Goal: Entertainment & Leisure: Consume media (video, audio)

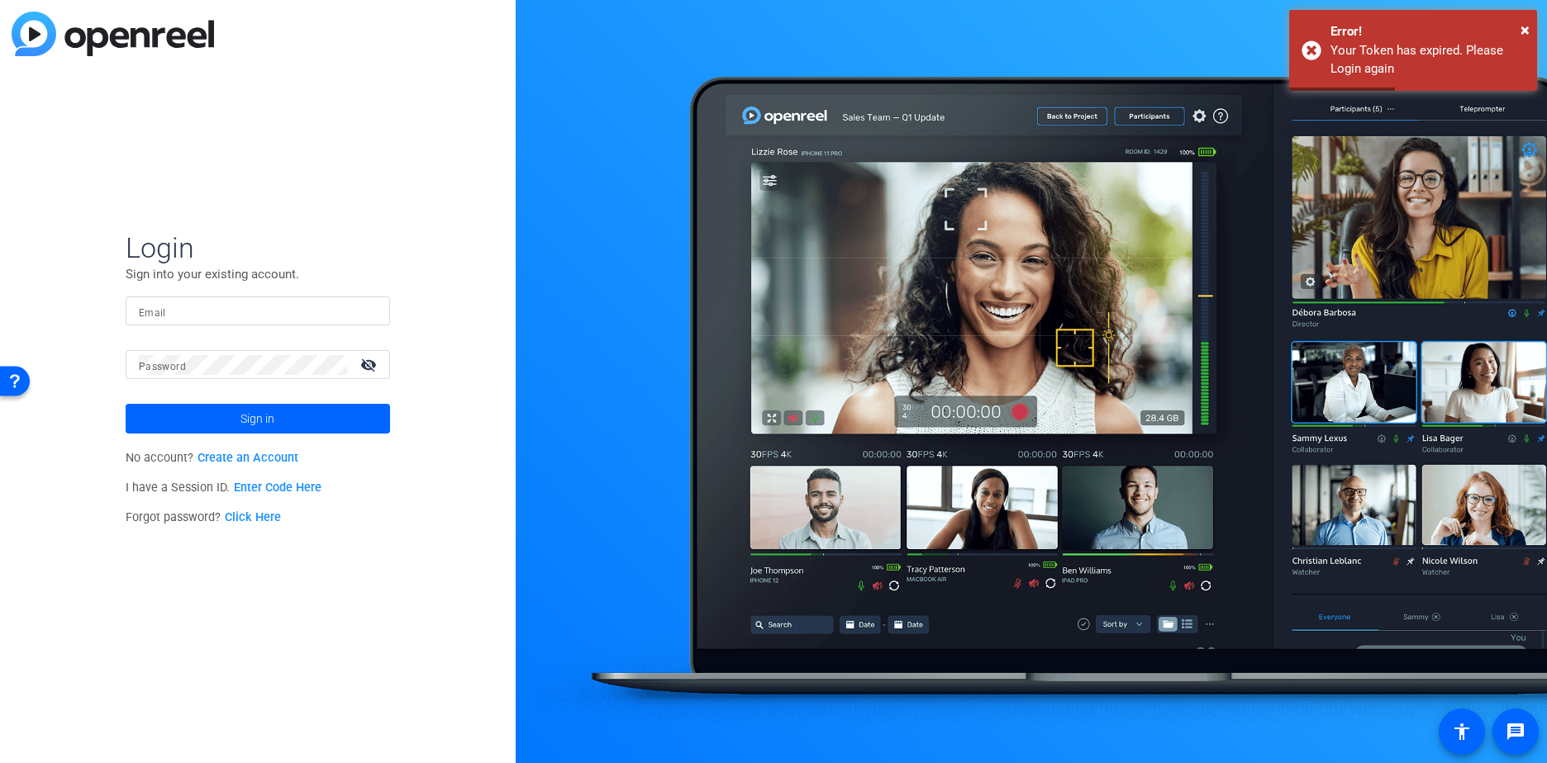
click at [239, 323] on div at bounding box center [258, 311] width 238 height 29
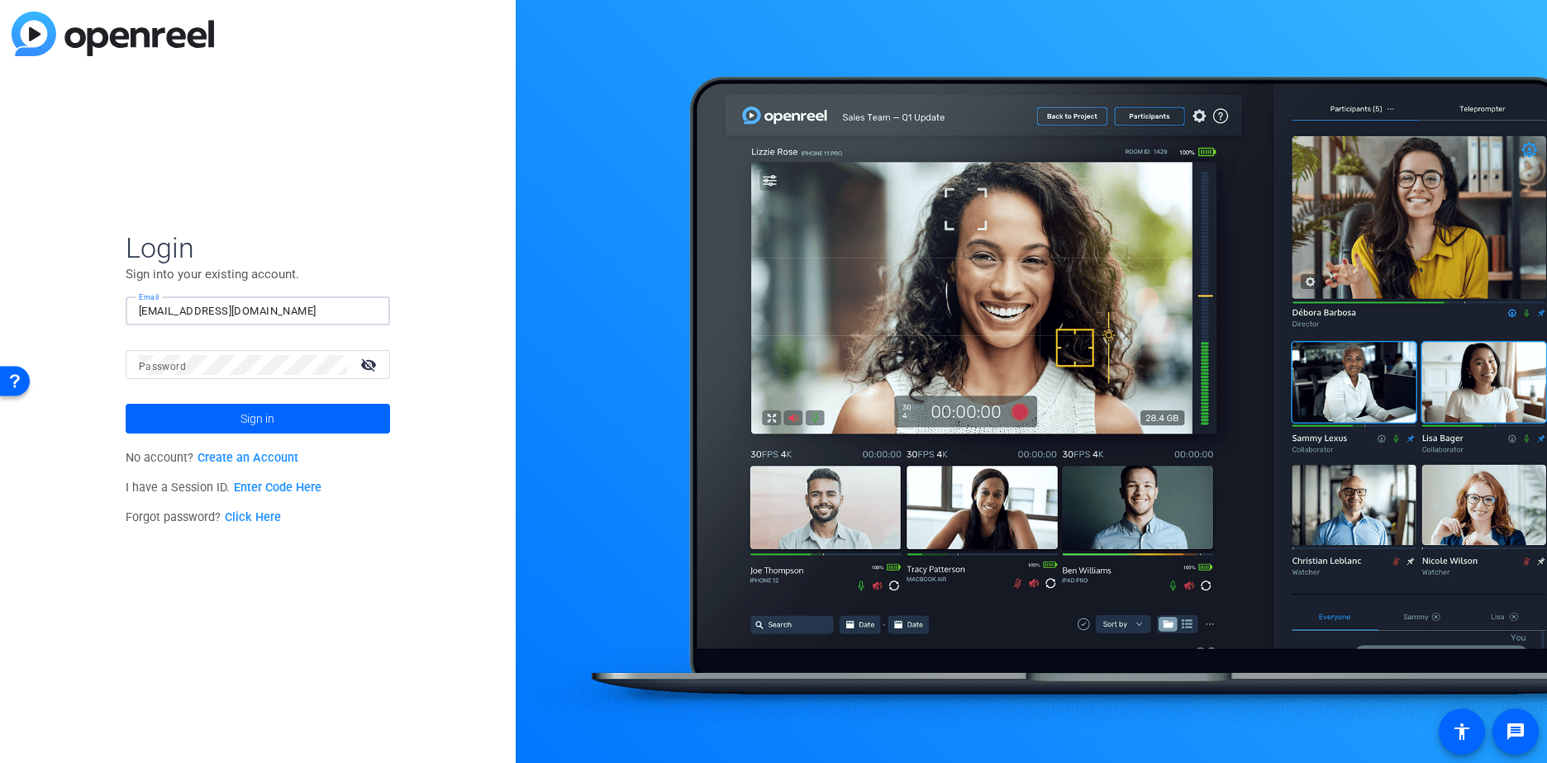
type input "[EMAIL_ADDRESS][DOMAIN_NAME]"
click at [235, 353] on div at bounding box center [243, 364] width 208 height 29
click at [126, 404] on button "Sign in" at bounding box center [258, 419] width 264 height 30
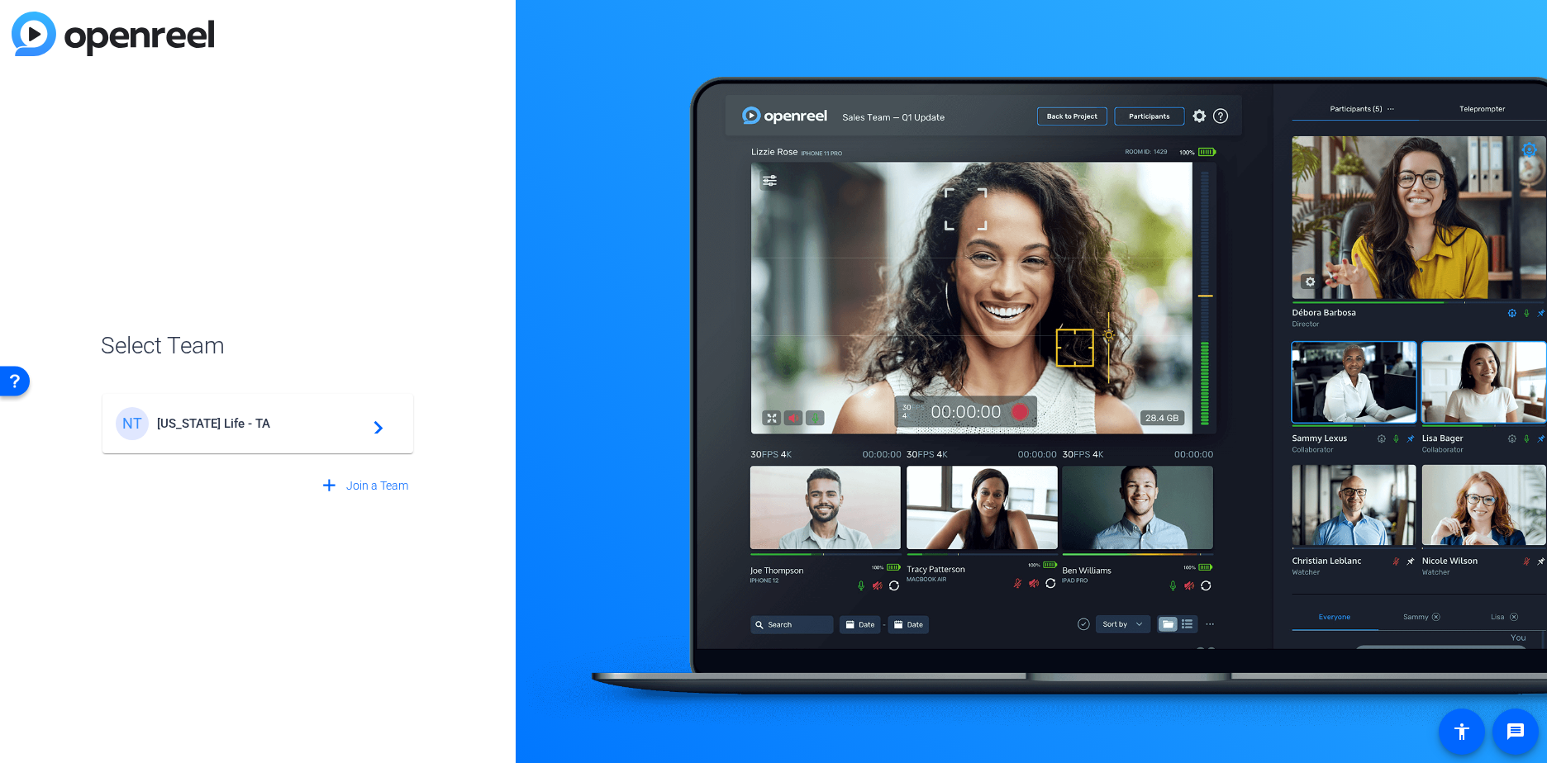
click at [260, 422] on span "[US_STATE] Life - TA" at bounding box center [260, 423] width 207 height 15
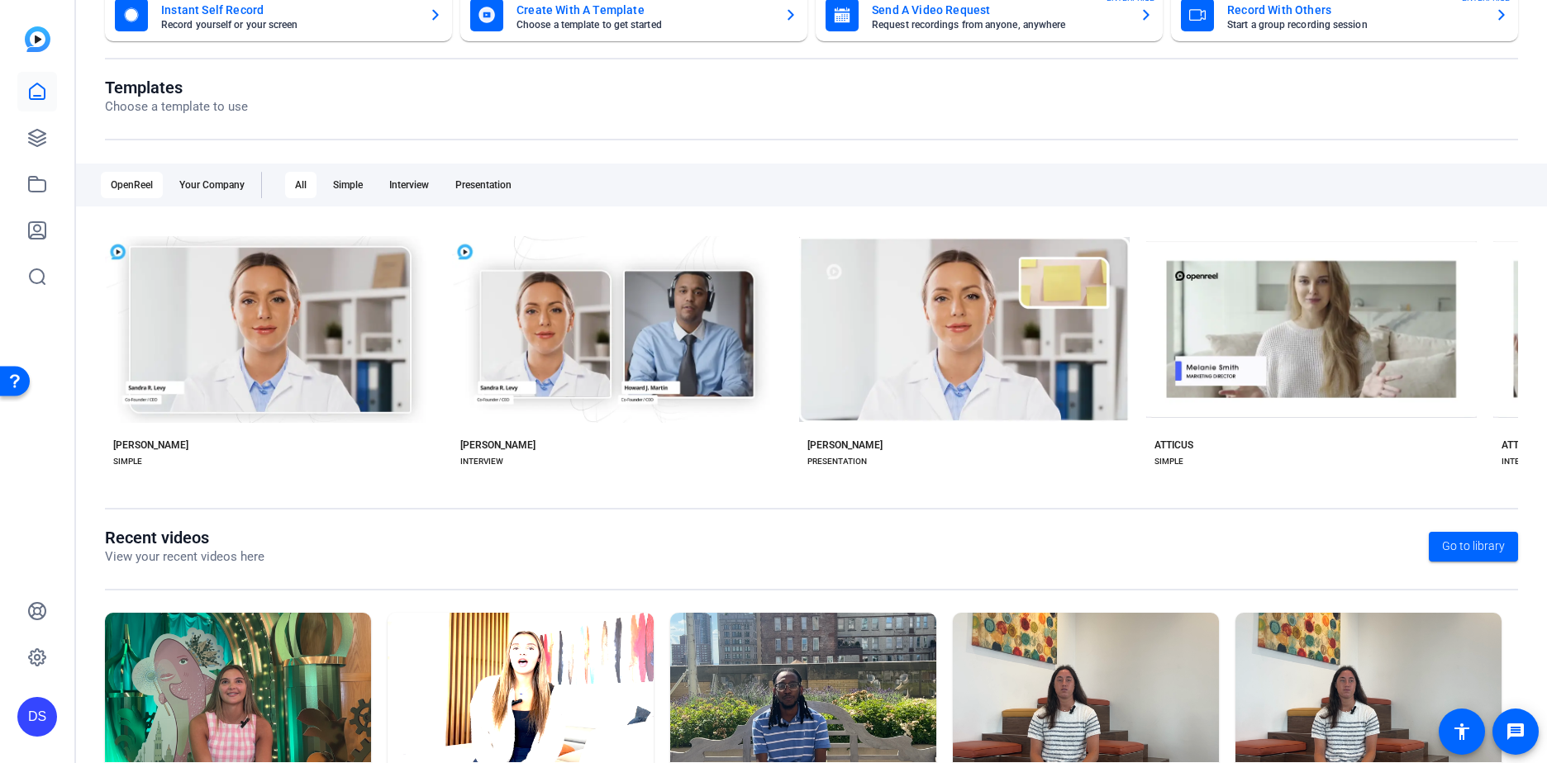
scroll to position [209, 0]
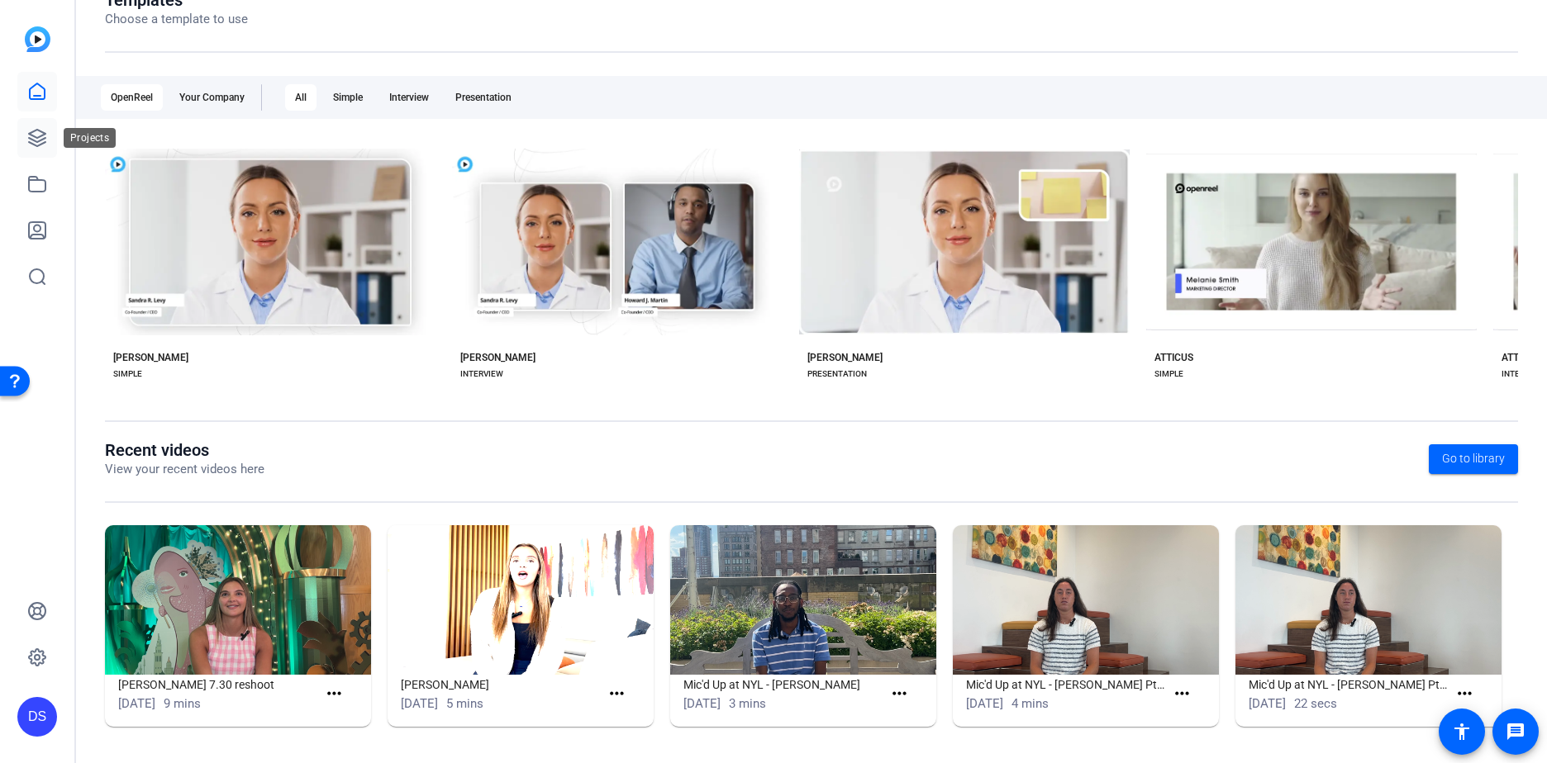
click at [24, 139] on link at bounding box center [37, 138] width 40 height 40
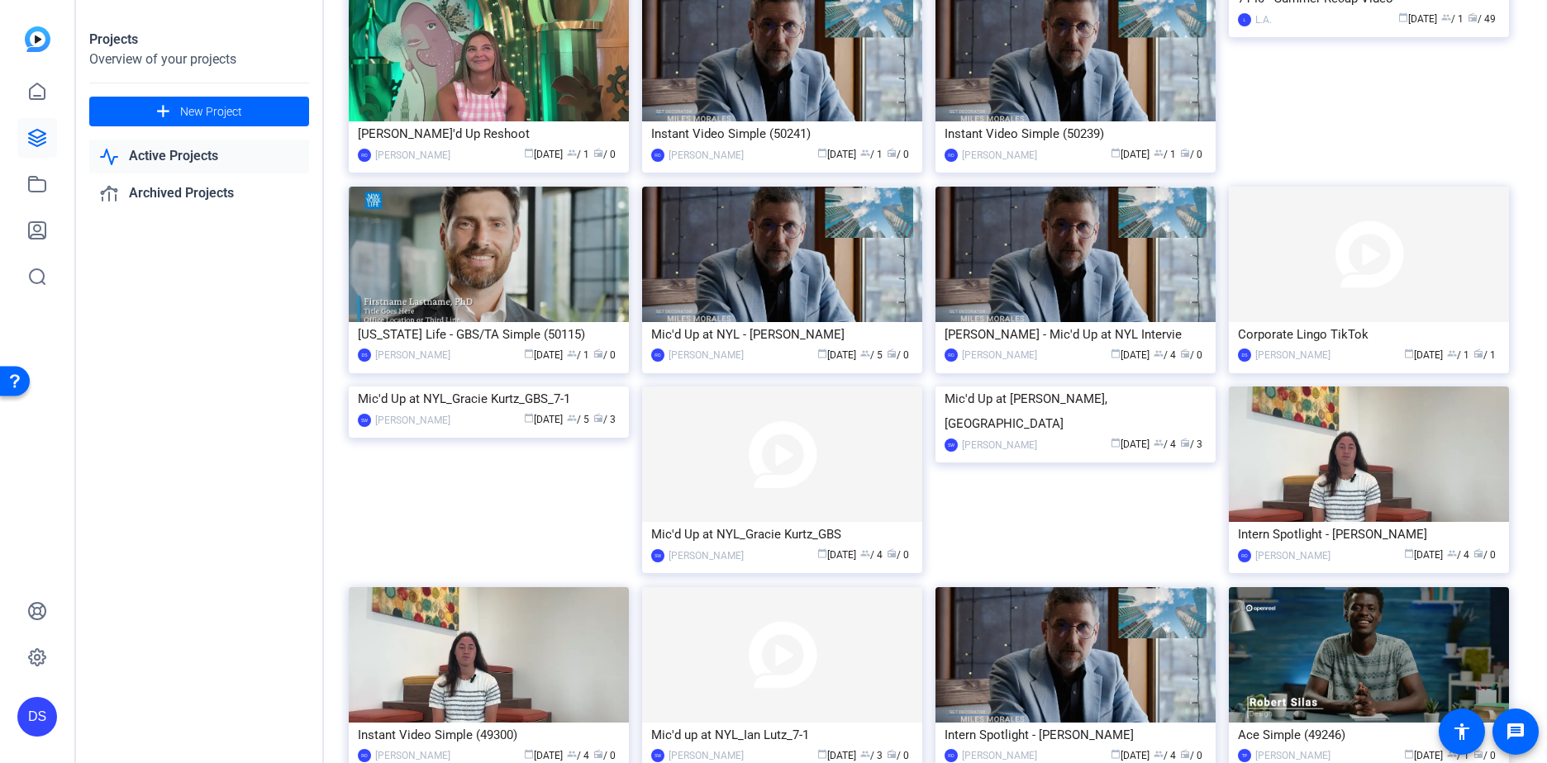
scroll to position [276, 0]
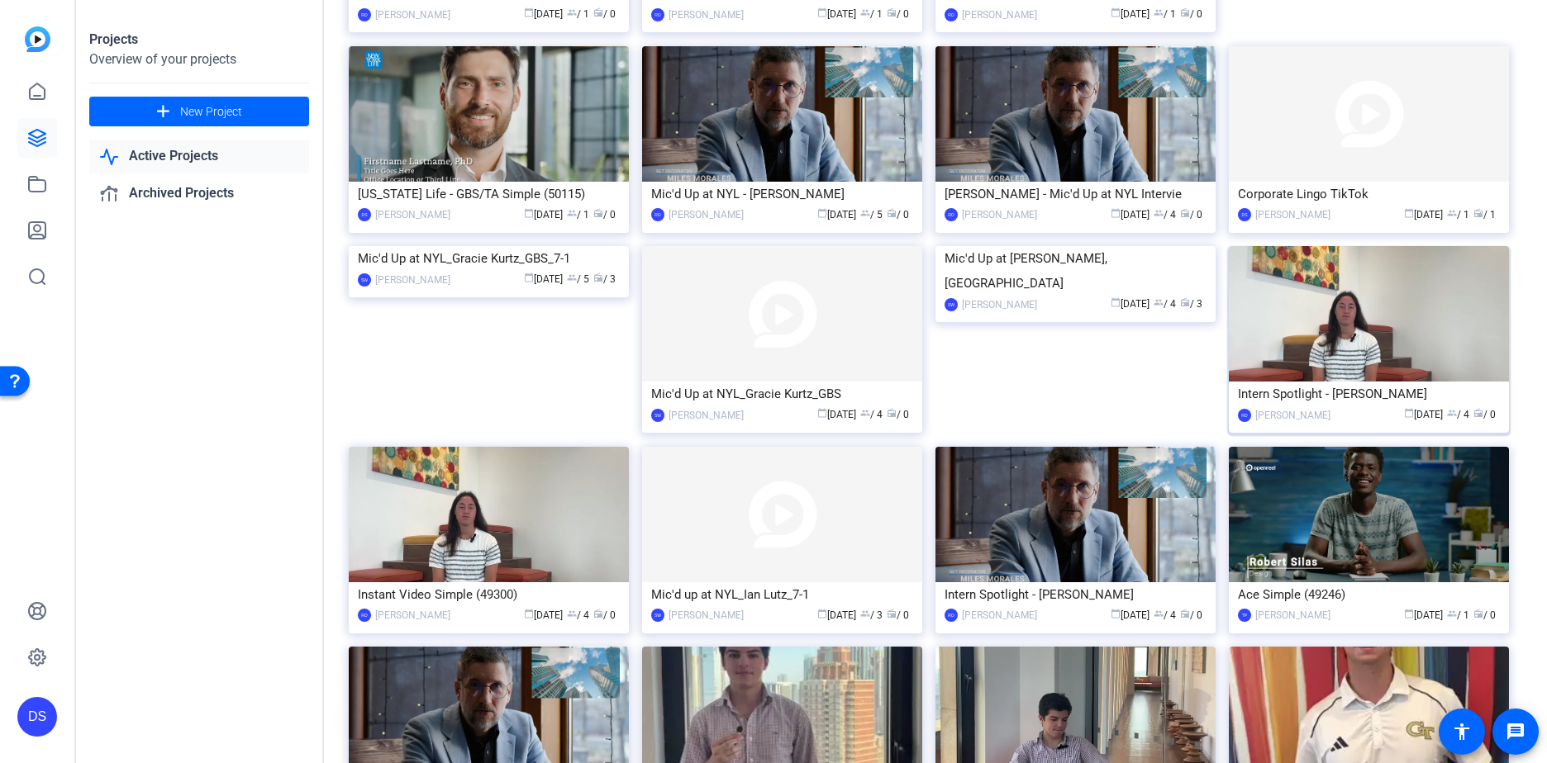
click at [1388, 334] on img at bounding box center [1369, 313] width 280 height 135
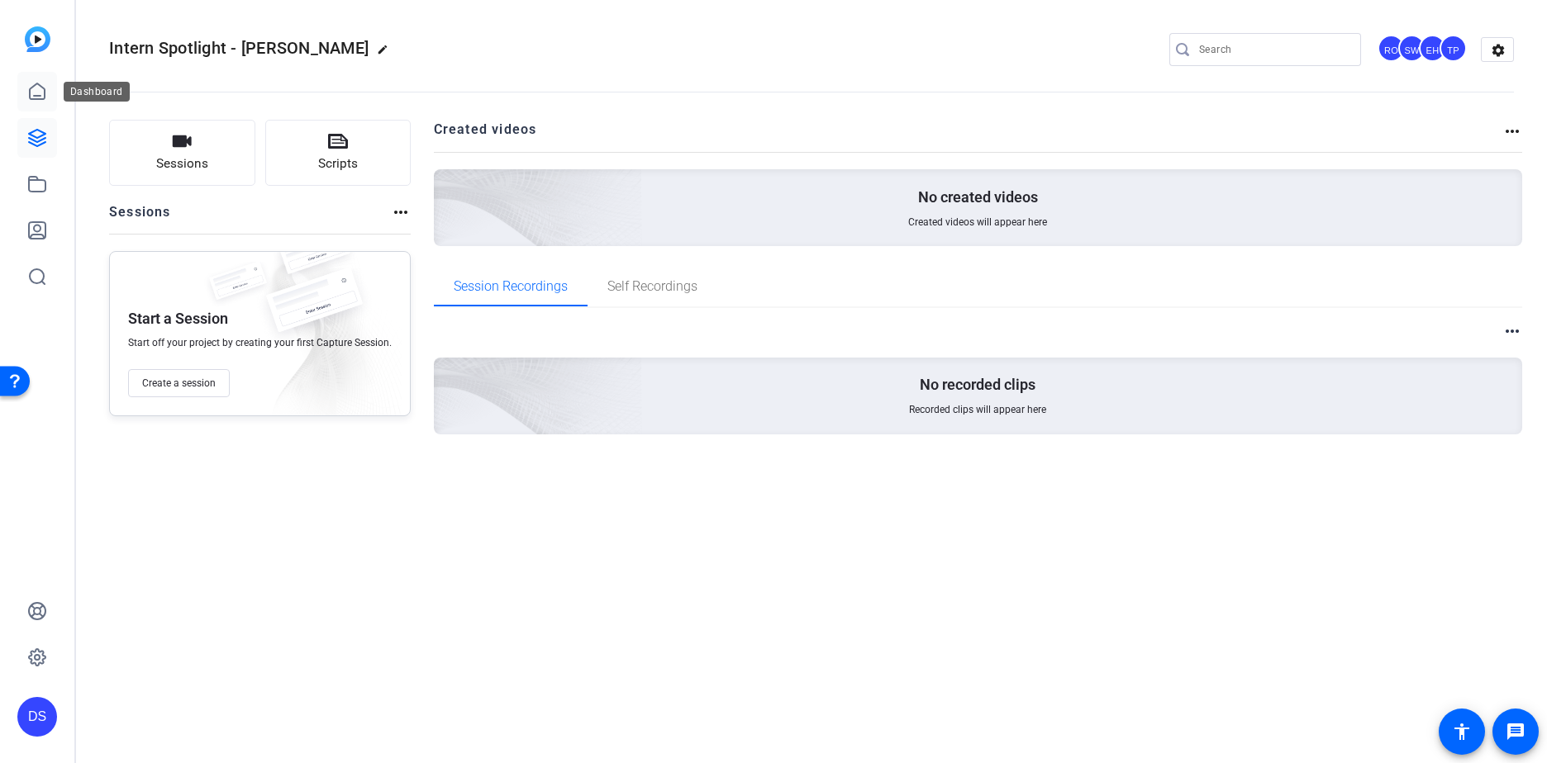
click at [44, 106] on link at bounding box center [37, 92] width 40 height 40
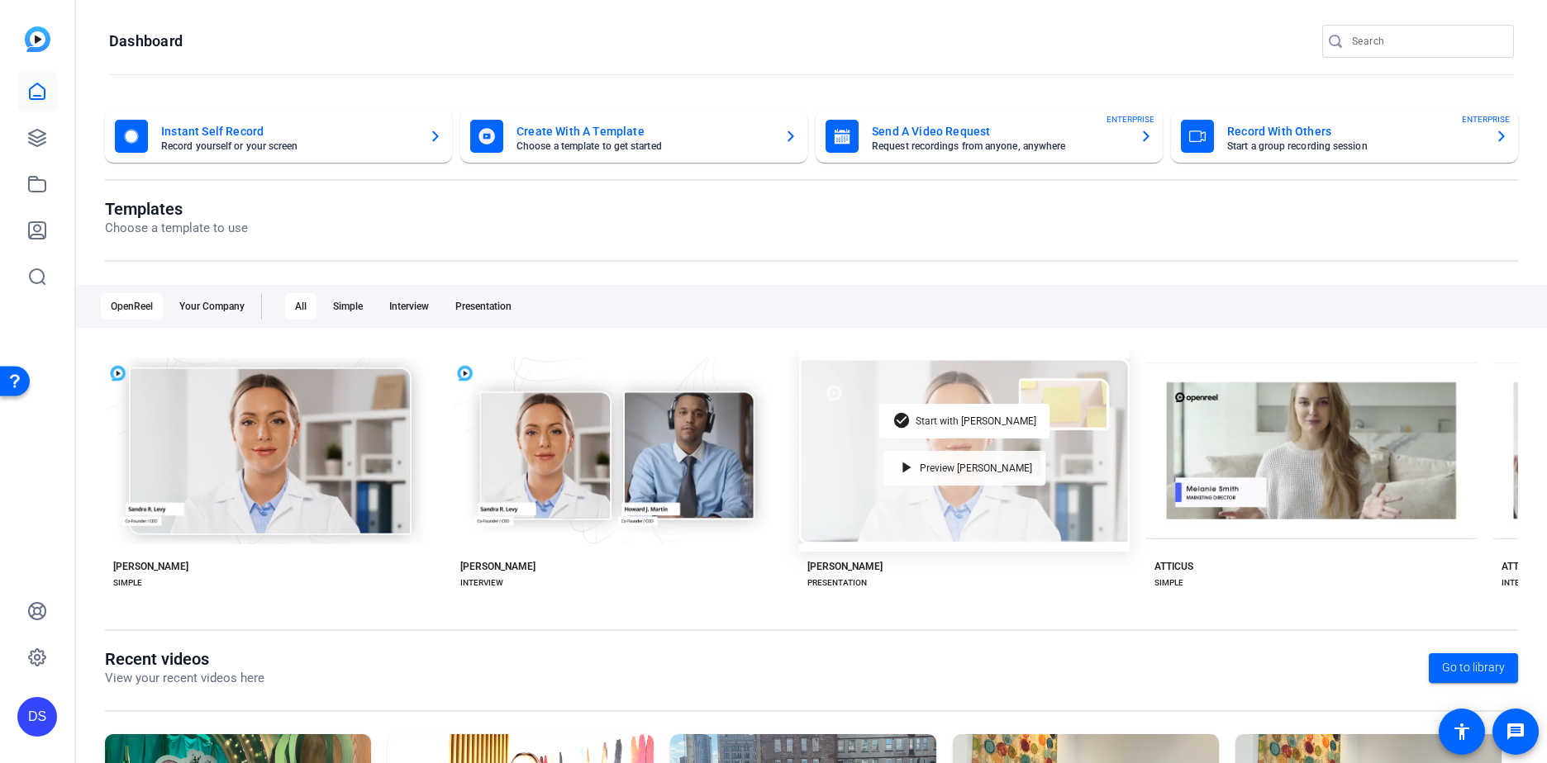
scroll to position [209, 0]
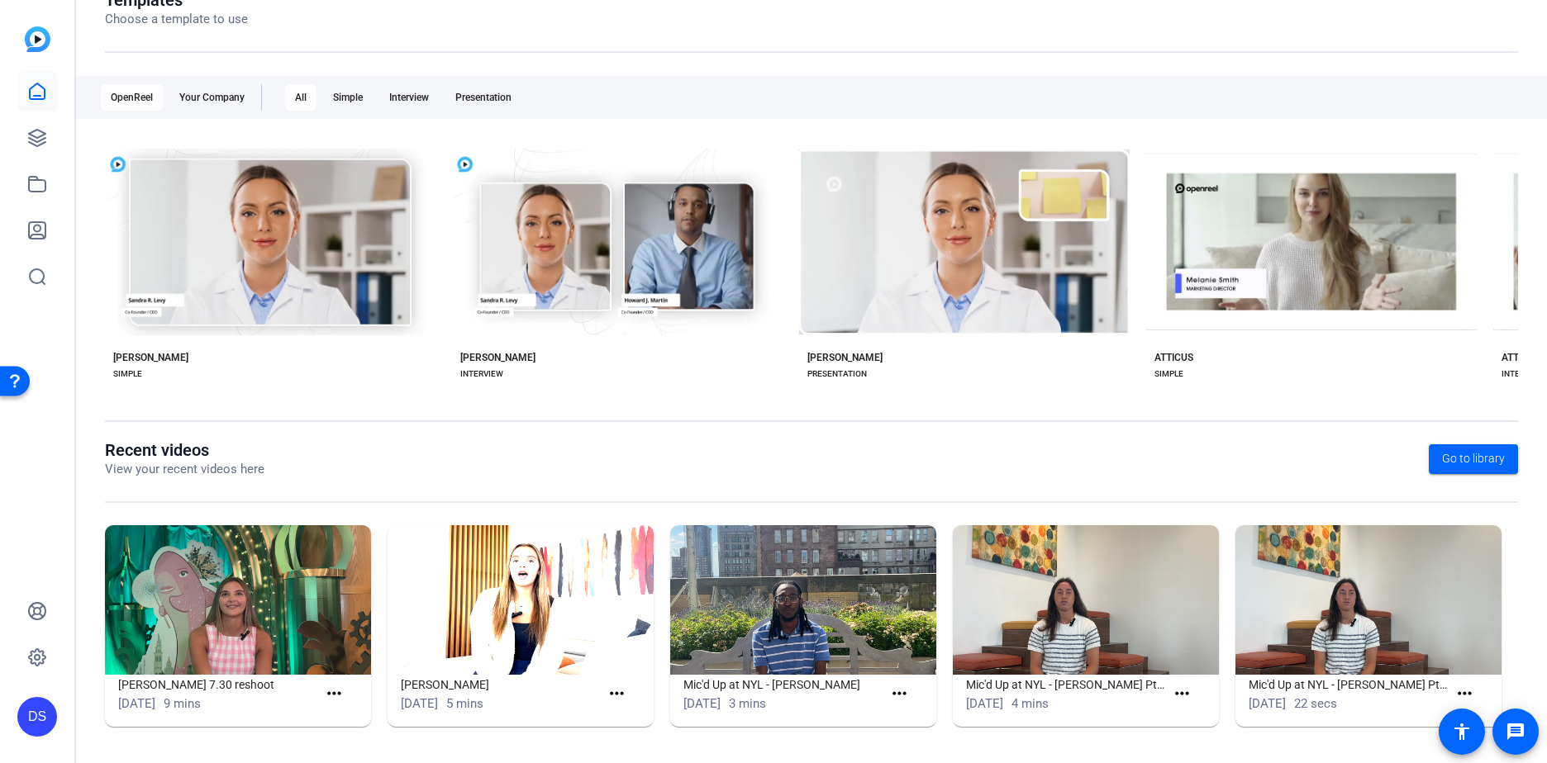
click at [1063, 630] on img at bounding box center [1086, 600] width 266 height 150
click at [1062, 657] on img at bounding box center [1086, 600] width 266 height 150
click at [1061, 678] on h1 "Mic'd Up at NYL - [PERSON_NAME] Pt. 2" at bounding box center [1065, 685] width 199 height 20
click at [1028, 593] on img at bounding box center [1086, 600] width 266 height 150
click at [1165, 690] on span at bounding box center [1185, 694] width 40 height 40
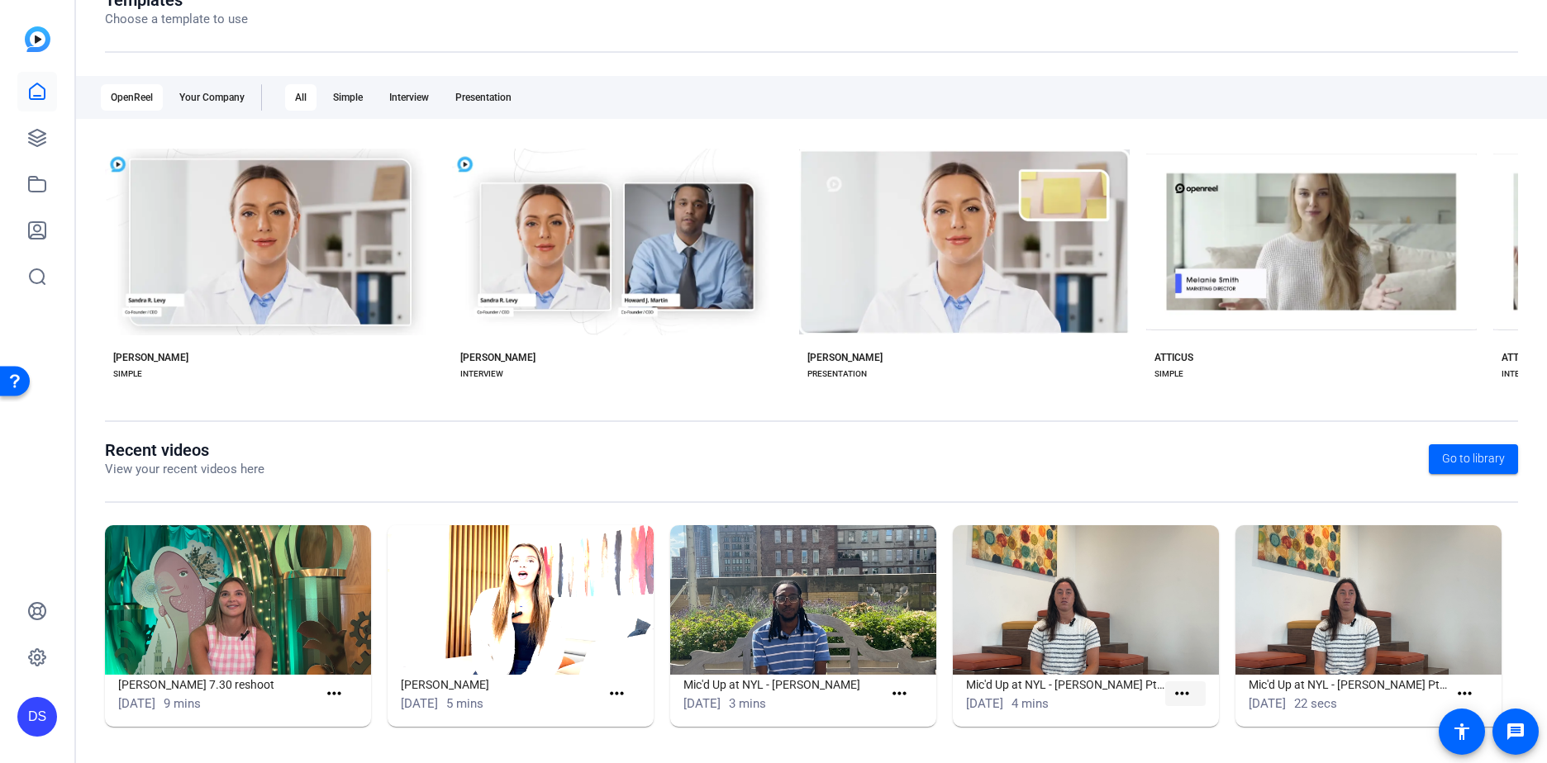
click at [1179, 688] on mat-icon "more_horiz" at bounding box center [1182, 694] width 21 height 21
click at [1138, 677] on div at bounding box center [773, 381] width 1547 height 763
click at [1177, 700] on mat-icon "more_horiz" at bounding box center [1182, 694] width 21 height 21
click at [1198, 717] on span "View" at bounding box center [1211, 718] width 66 height 20
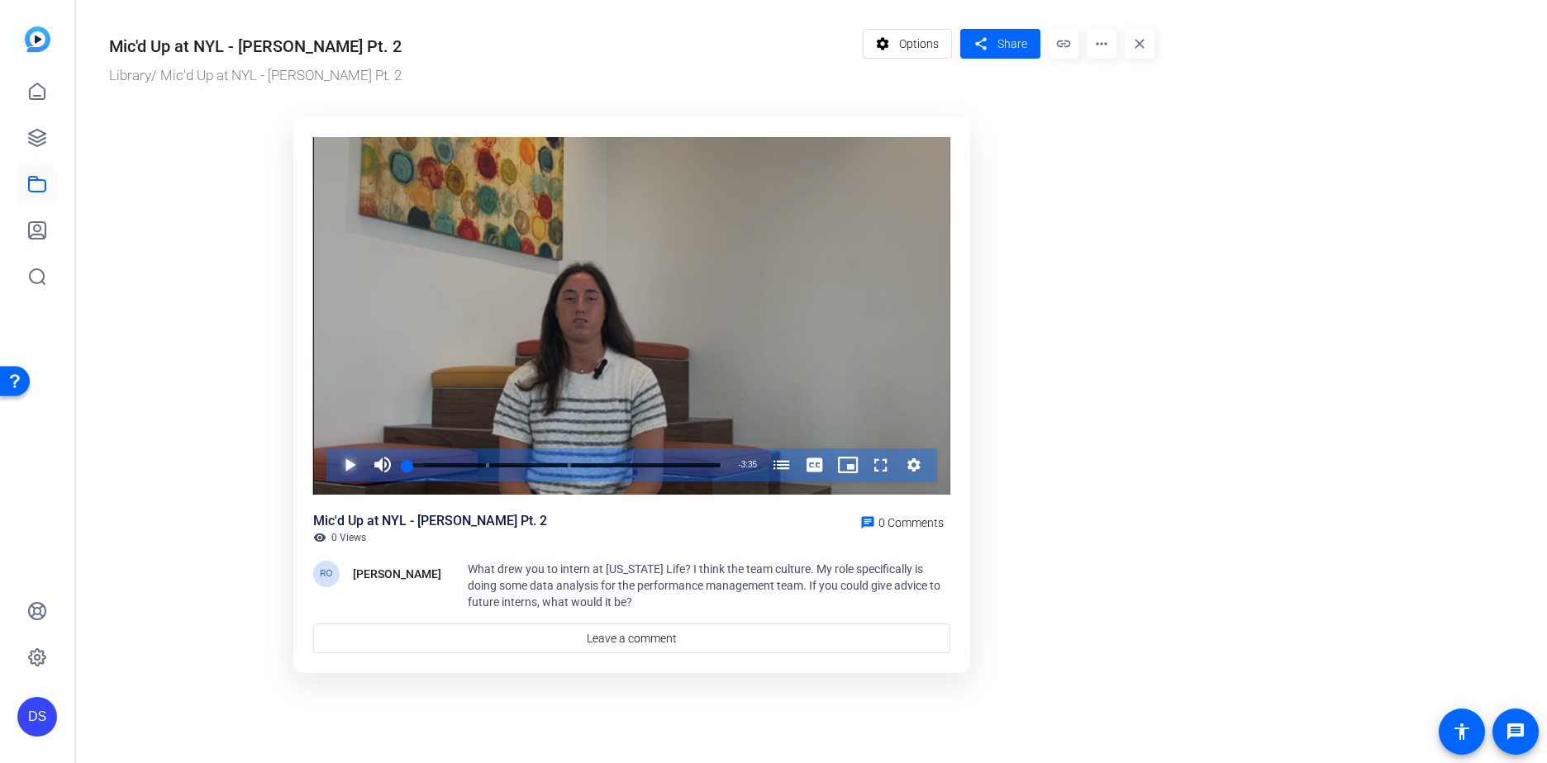
click at [333, 464] on span "Video Player" at bounding box center [333, 465] width 0 height 33
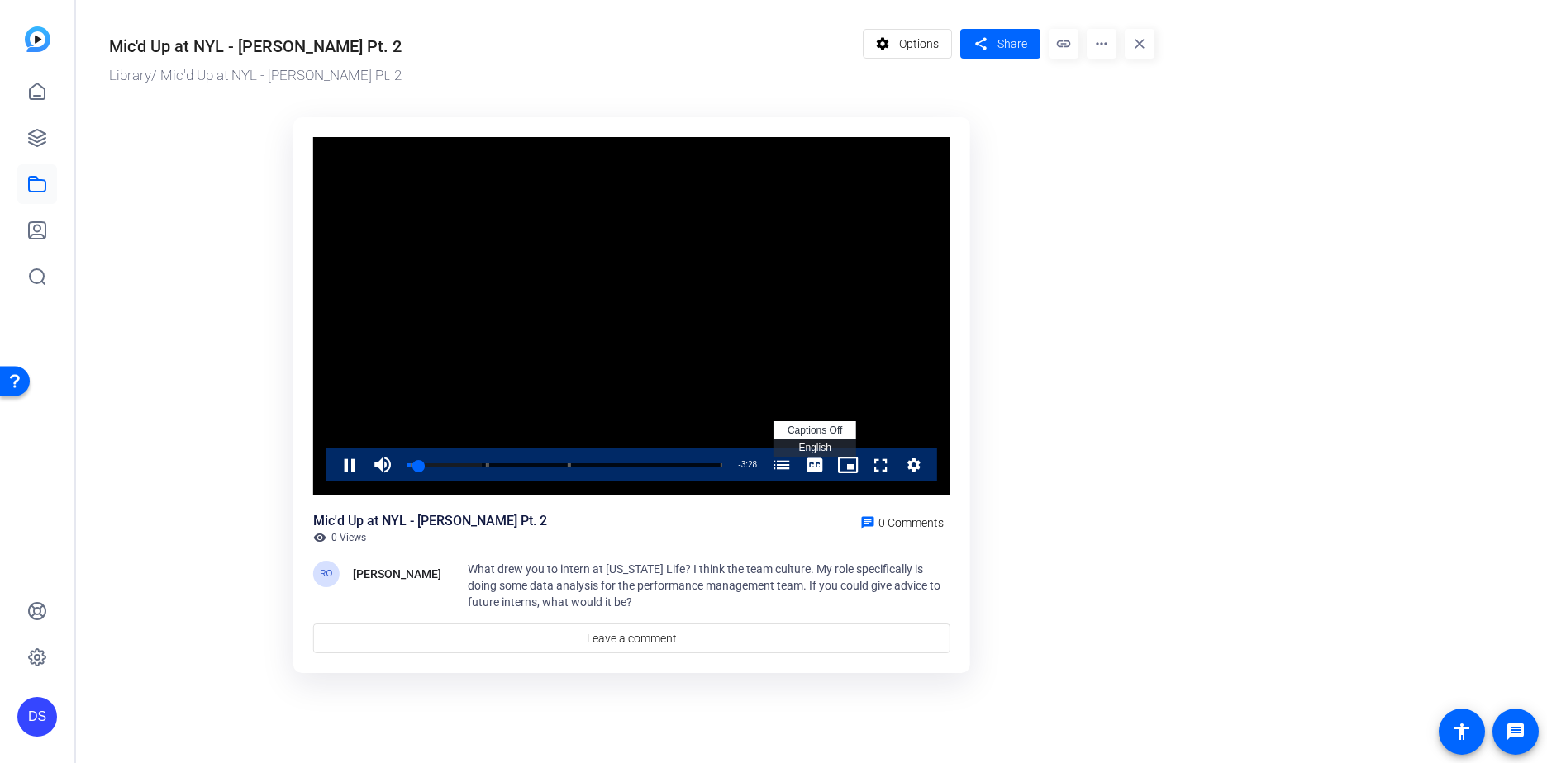
click at [820, 449] on span "English Captions" at bounding box center [814, 448] width 32 height 12
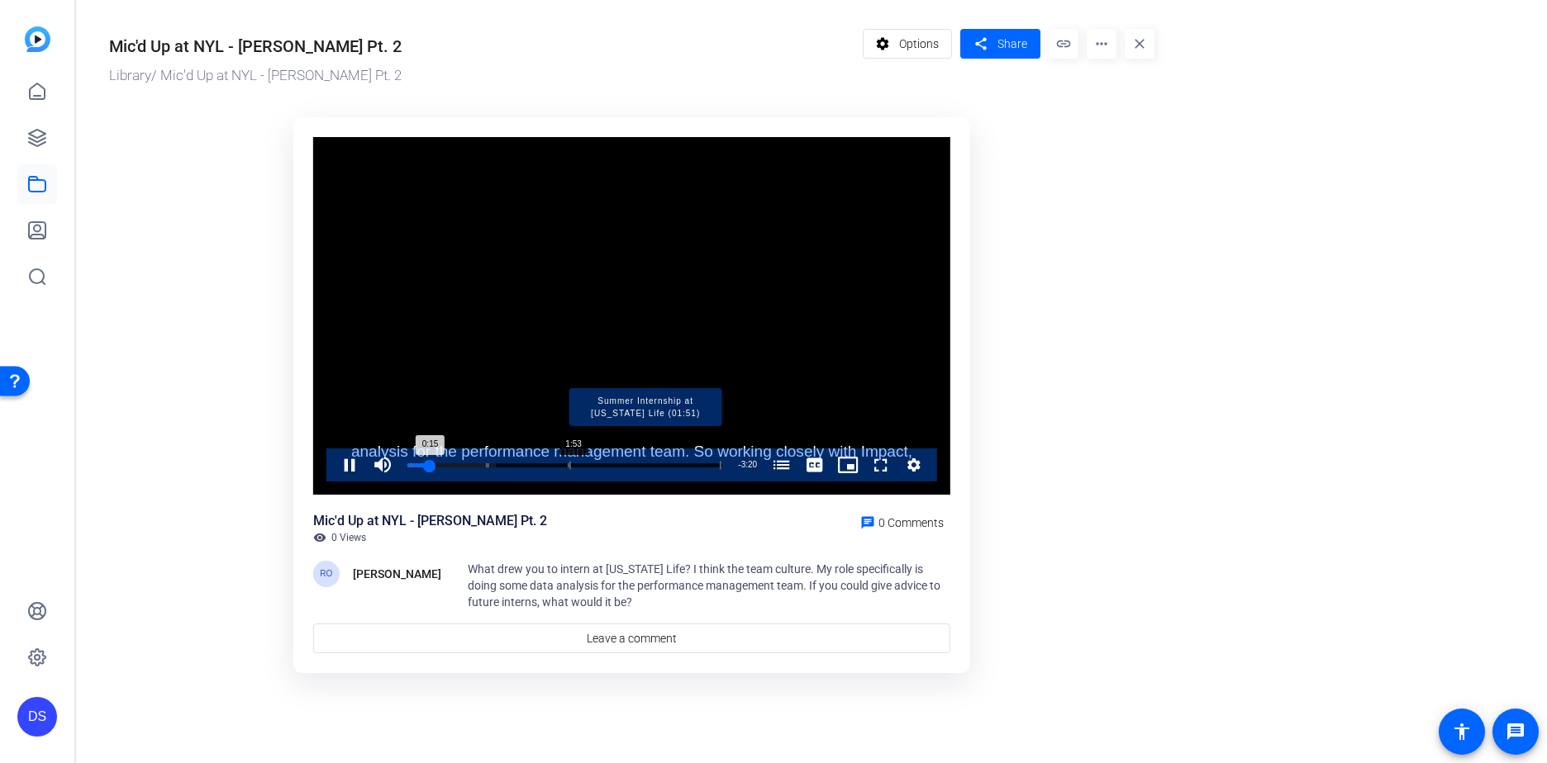
click at [573, 465] on div "Loaded : 28.21% 1:53 0:15 Interns at [US_STATE] Life (00:02) Internships at [US…" at bounding box center [564, 465] width 315 height 4
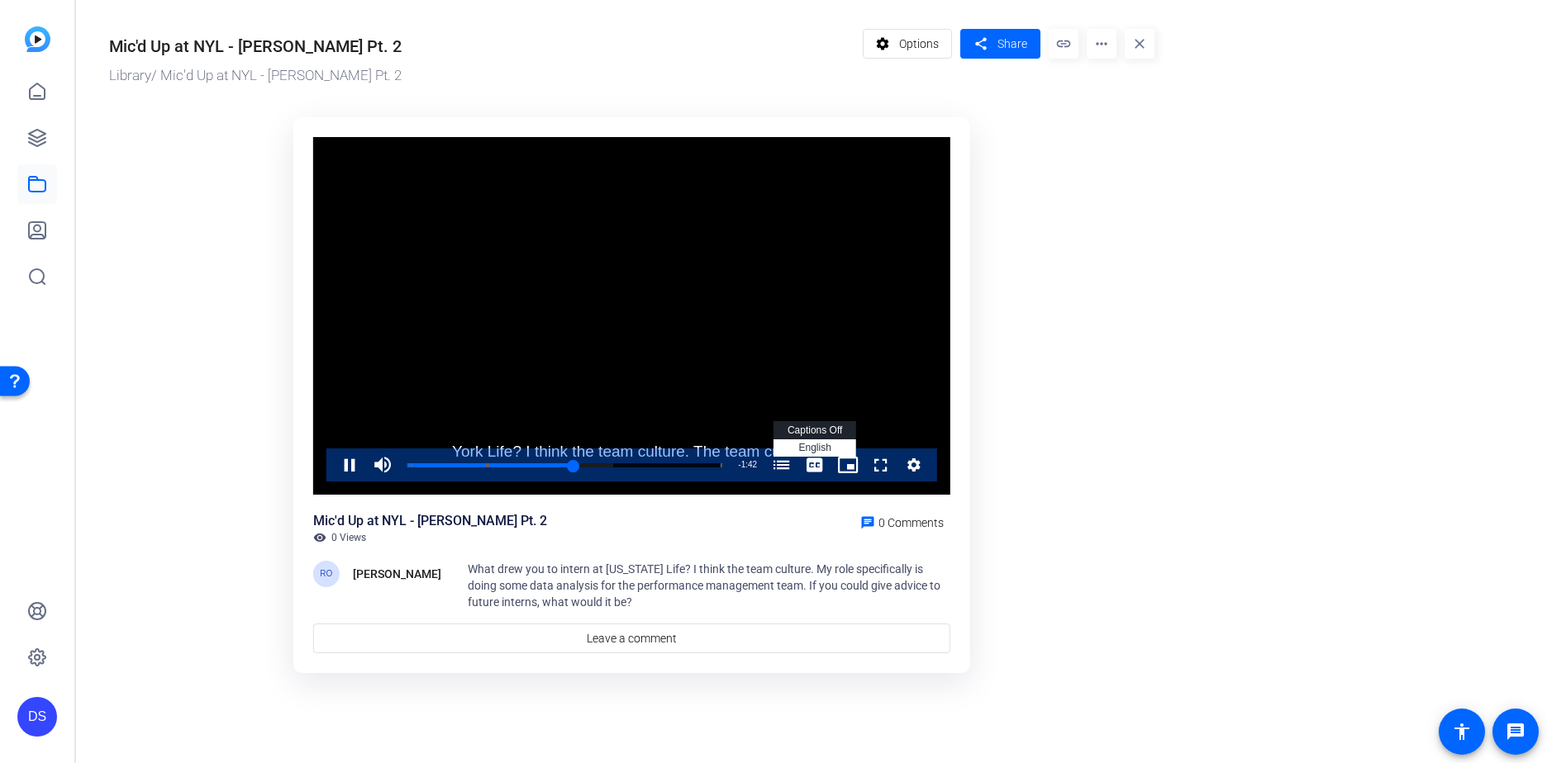
click at [813, 467] on span "Video Player" at bounding box center [814, 465] width 33 height 33
click at [820, 433] on span "captions off" at bounding box center [814, 431] width 55 height 12
click at [582, 463] on div "1:59" at bounding box center [494, 465] width 174 height 4
click at [587, 464] on div "2:02" at bounding box center [496, 465] width 179 height 4
click at [591, 465] on div "2:05" at bounding box center [498, 465] width 183 height 4
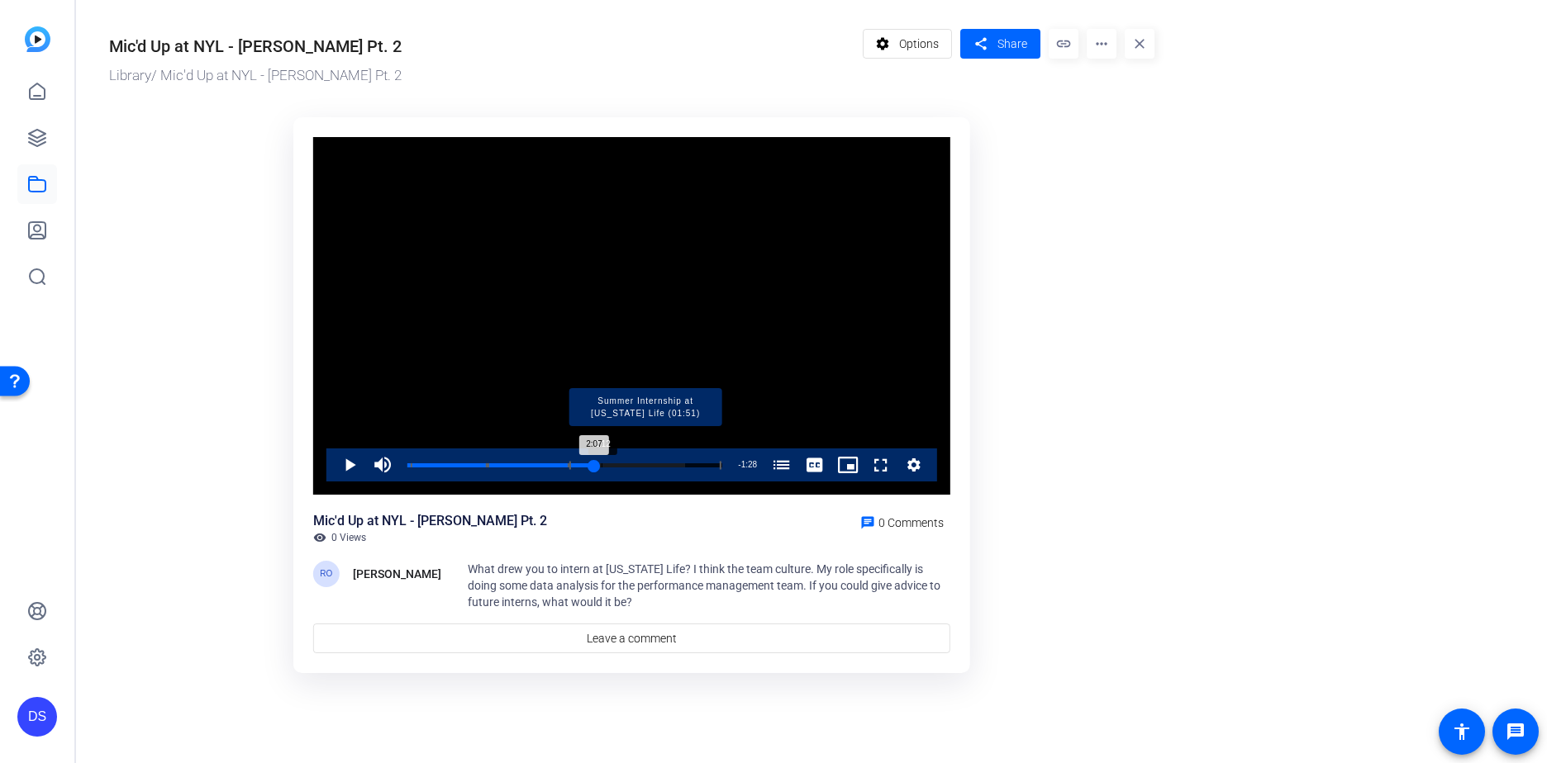
click at [601, 466] on div "Loaded : 88.42% 2:12 2:07 Interns at [US_STATE] Life (00:02) Internships at [US…" at bounding box center [564, 465] width 315 height 4
click at [630, 463] on div "Loaded : 98.08% 2:32 2:32 Interns at [US_STATE] Life (00:02) Internships at [US…" at bounding box center [564, 465] width 315 height 4
click at [641, 466] on div "Loaded : 100.00% 2:39 2:33 Interns at [US_STATE] Life (00:02) Internships at [U…" at bounding box center [564, 465] width 315 height 4
click at [654, 467] on div "Progress Bar" at bounding box center [645, 465] width 152 height 8
click at [659, 463] on div "2:52" at bounding box center [533, 465] width 252 height 4
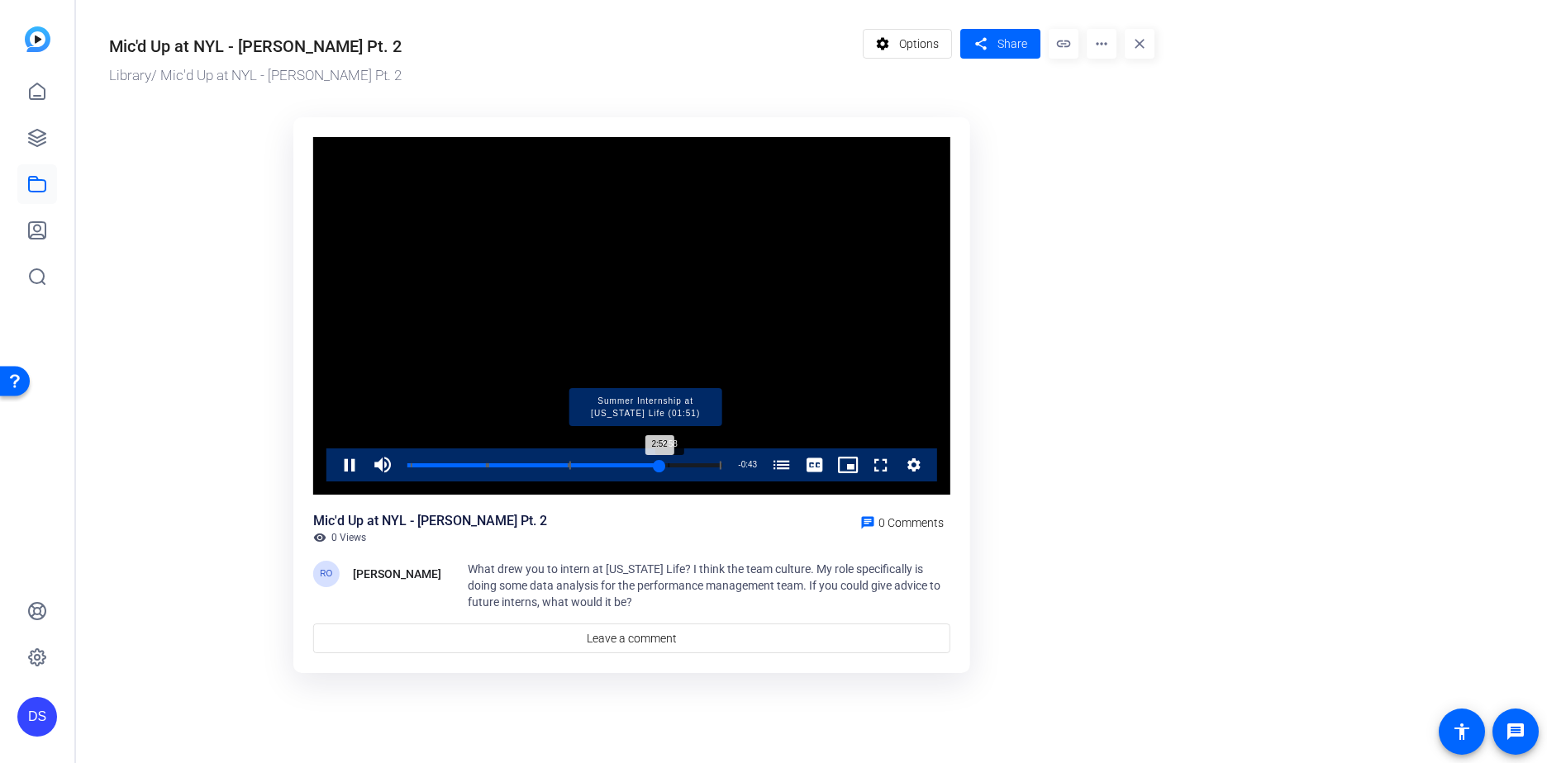
click at [669, 464] on div "Loaded : 100.00% 2:58 2:52 Interns at [US_STATE] Life (00:02) Internships at [U…" at bounding box center [564, 465] width 315 height 4
click at [670, 464] on div "3:00" at bounding box center [538, 465] width 263 height 4
click at [682, 463] on div "3:08" at bounding box center [544, 465] width 275 height 4
click at [691, 463] on div "Progress Bar" at bounding box center [645, 465] width 152 height 8
click at [703, 466] on div "Progress Bar" at bounding box center [645, 465] width 152 height 8
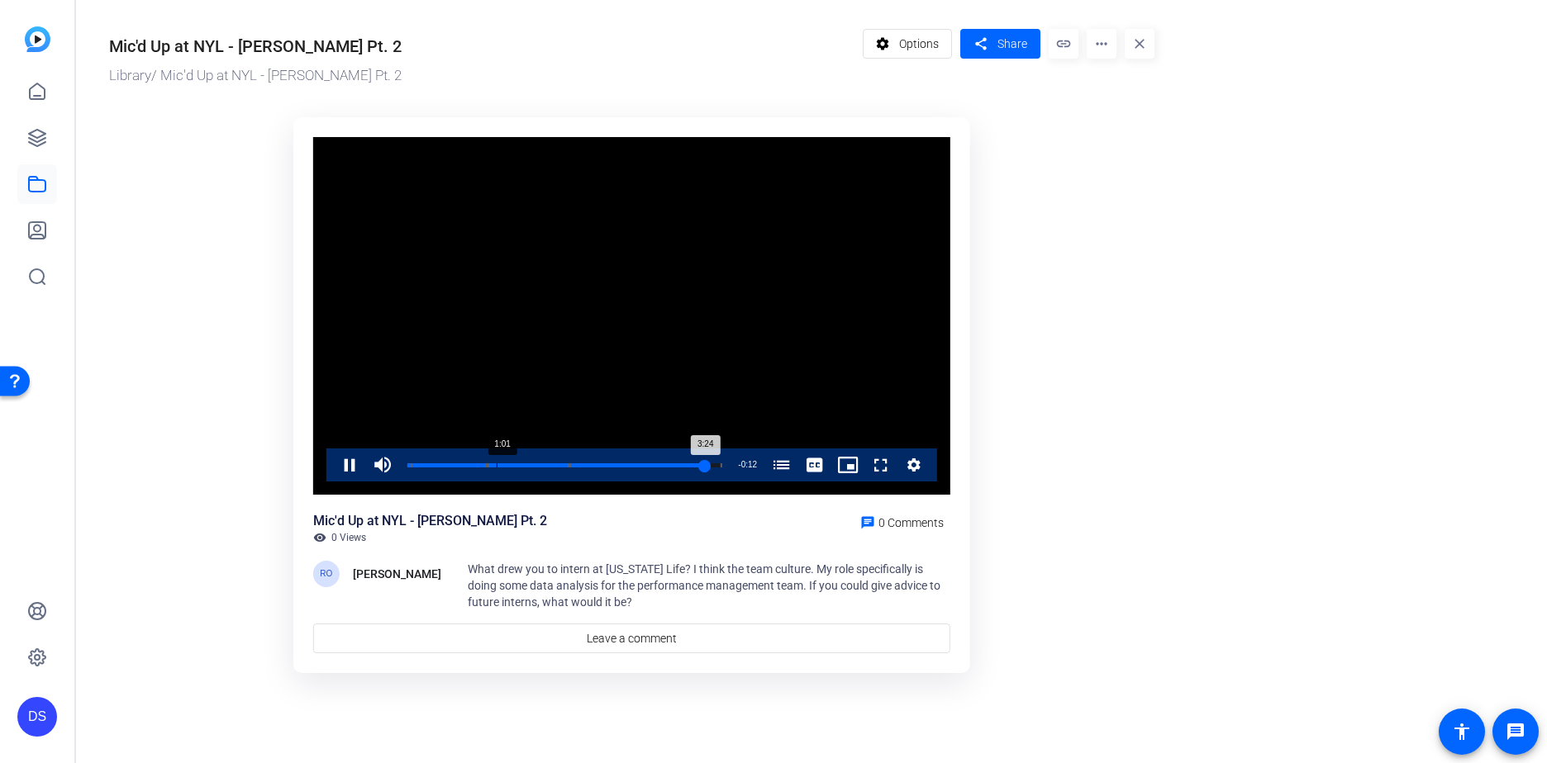
click at [497, 458] on div "Loaded : 100.00% 1:01 3:24 Interns at [US_STATE] Life (00:02) Internships at [U…" at bounding box center [564, 465] width 331 height 33
